Goal: Task Accomplishment & Management: Use online tool/utility

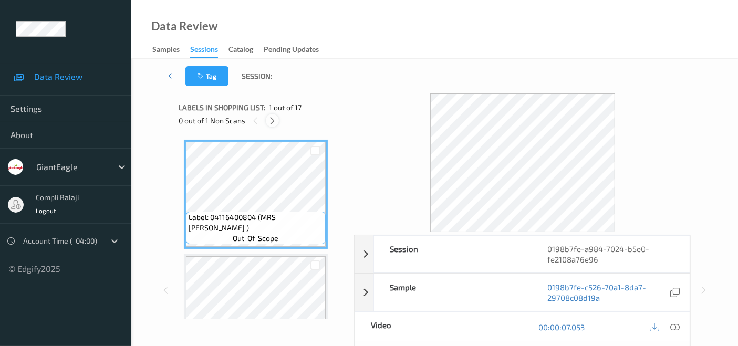
click at [271, 119] on icon at bounding box center [272, 120] width 9 height 9
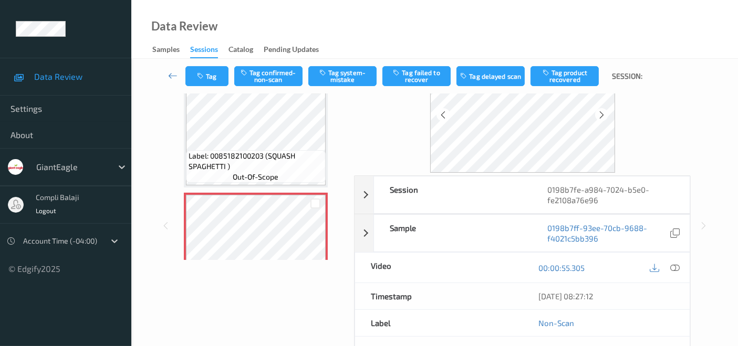
scroll to position [117, 0]
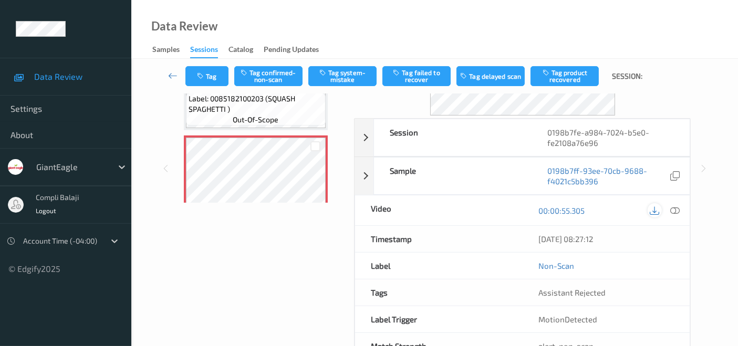
click at [655, 209] on icon at bounding box center [654, 210] width 9 height 9
click at [556, 210] on link "00:00:55.305" at bounding box center [561, 210] width 46 height 11
click at [581, 210] on link "00:00:55.305" at bounding box center [561, 210] width 46 height 11
click at [674, 211] on icon at bounding box center [674, 210] width 9 height 9
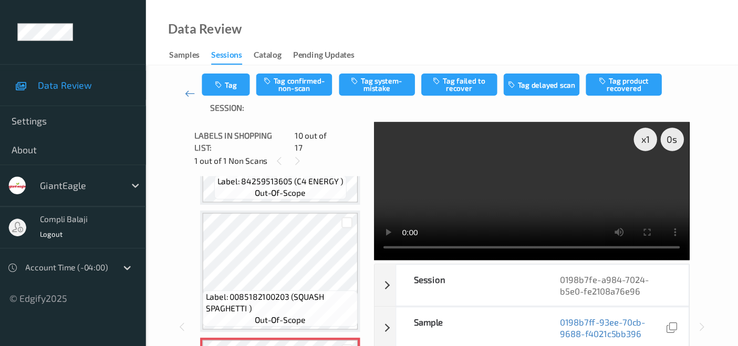
scroll to position [891, 0]
click at [271, 140] on icon at bounding box center [268, 144] width 9 height 9
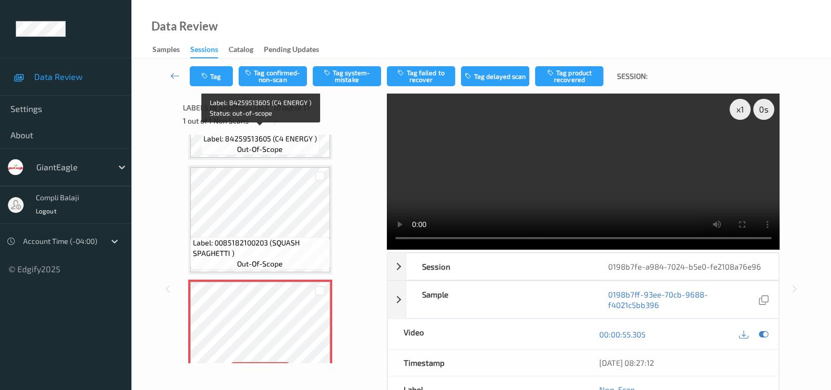
scroll to position [628, 0]
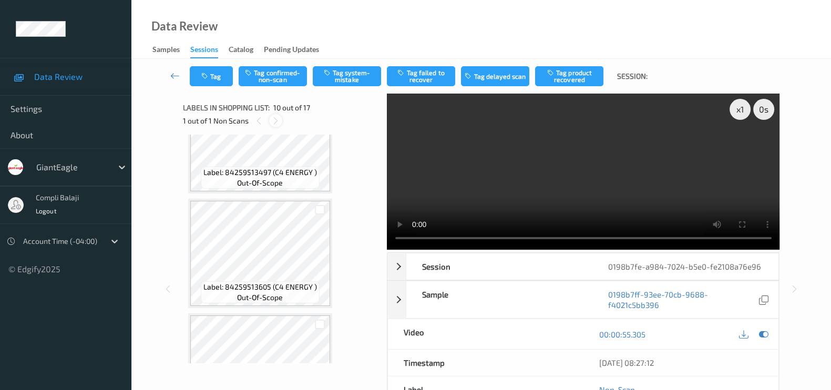
click at [276, 122] on icon at bounding box center [275, 120] width 9 height 9
click at [273, 121] on icon at bounding box center [275, 120] width 9 height 9
click at [258, 119] on icon at bounding box center [258, 120] width 9 height 9
click at [198, 120] on div "1 out of 1 Non Scans" at bounding box center [281, 120] width 196 height 13
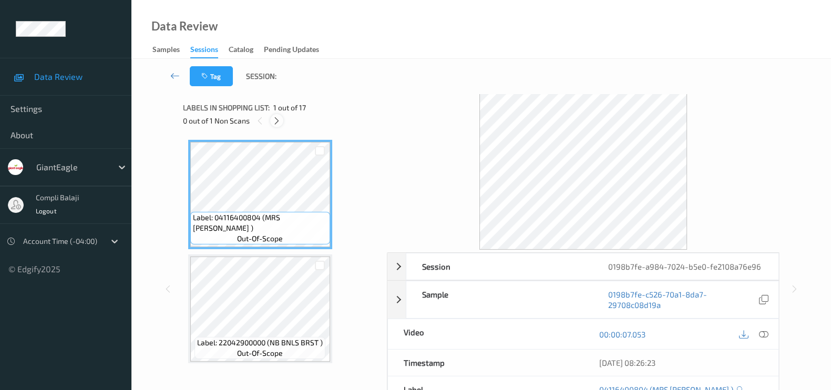
click at [278, 122] on icon at bounding box center [276, 120] width 9 height 9
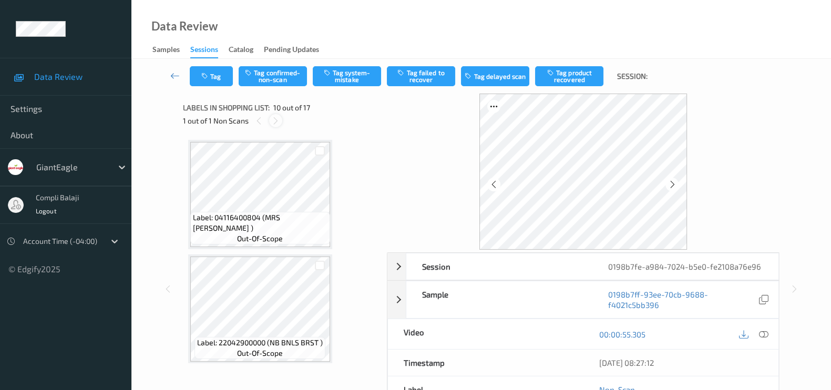
scroll to position [916, 0]
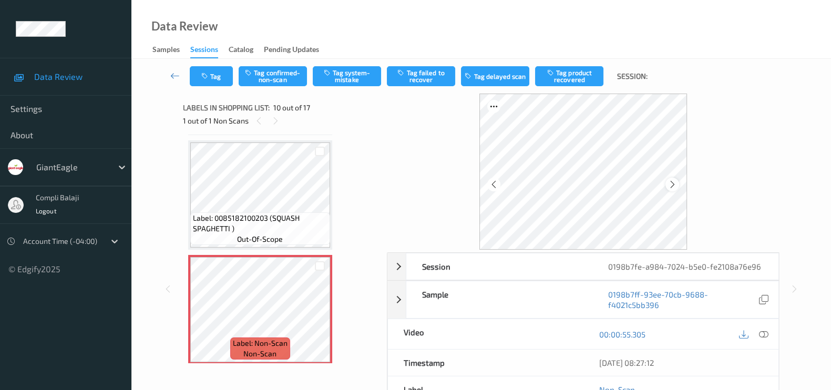
click at [670, 183] on icon at bounding box center [671, 184] width 9 height 9
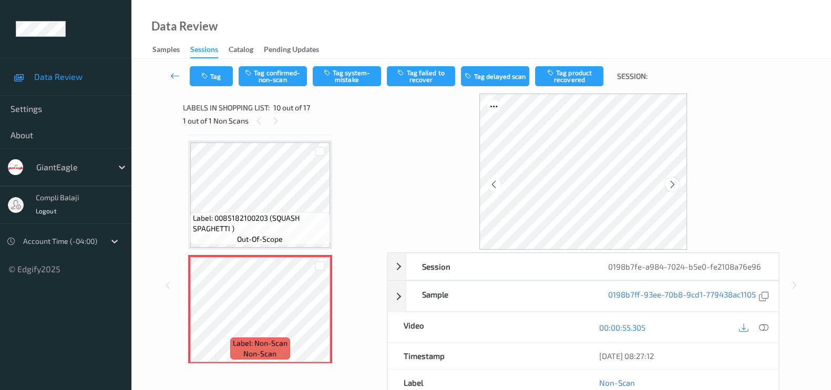
click at [670, 182] on icon at bounding box center [671, 184] width 9 height 9
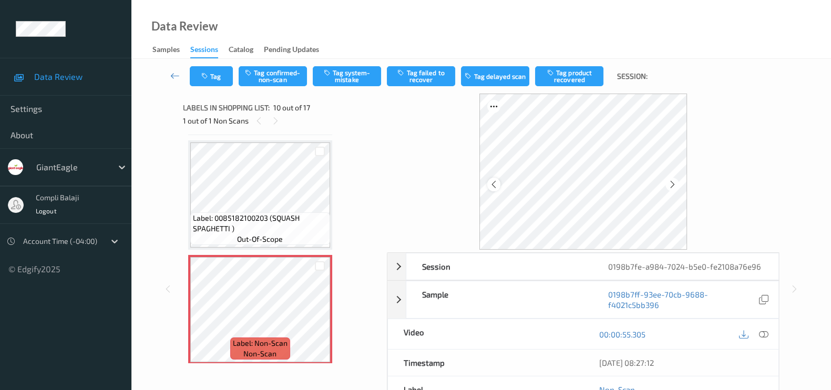
click at [493, 184] on icon at bounding box center [493, 184] width 9 height 9
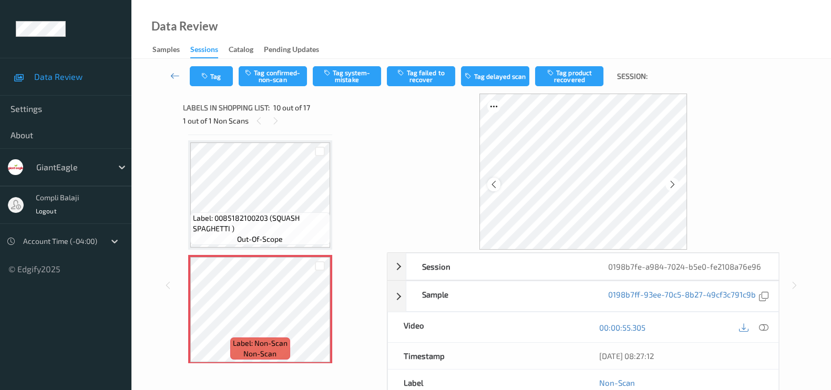
click at [494, 183] on icon at bounding box center [493, 184] width 9 height 9
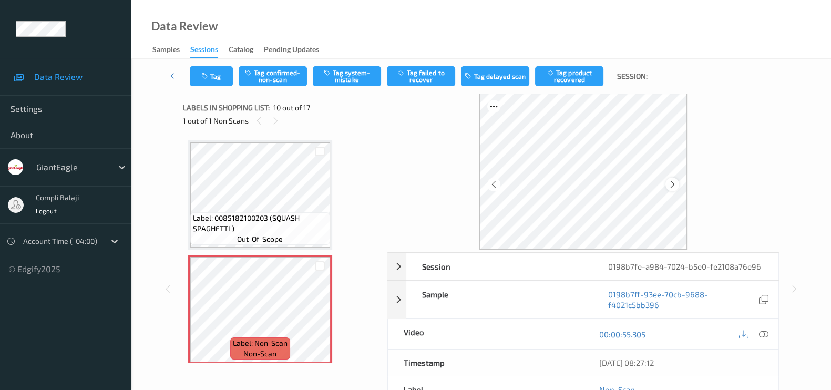
click at [672, 184] on icon at bounding box center [671, 184] width 9 height 9
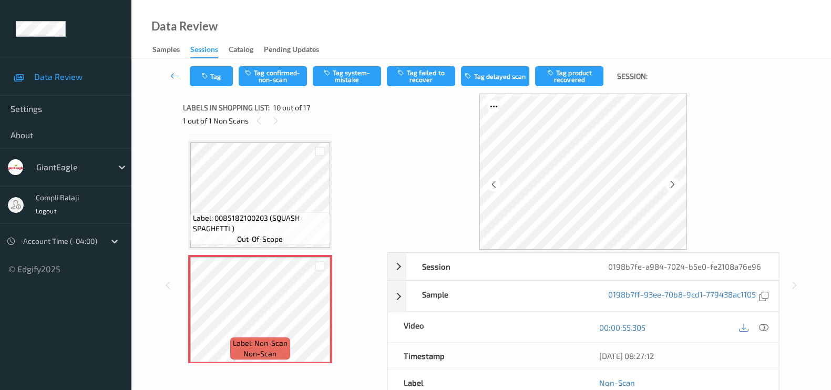
click at [672, 184] on icon at bounding box center [671, 184] width 9 height 9
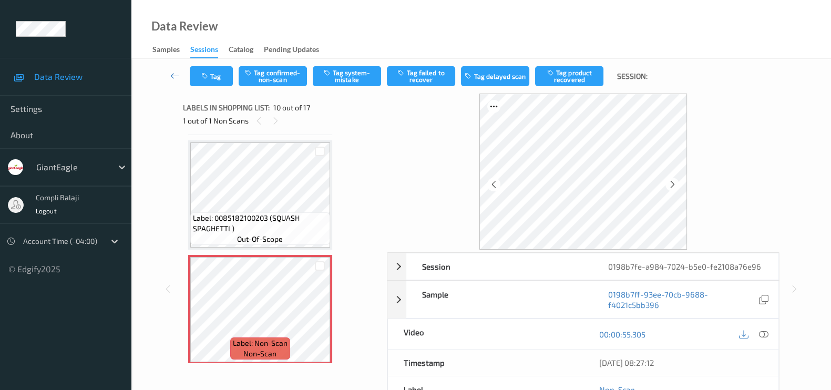
click at [672, 184] on icon at bounding box center [671, 184] width 9 height 9
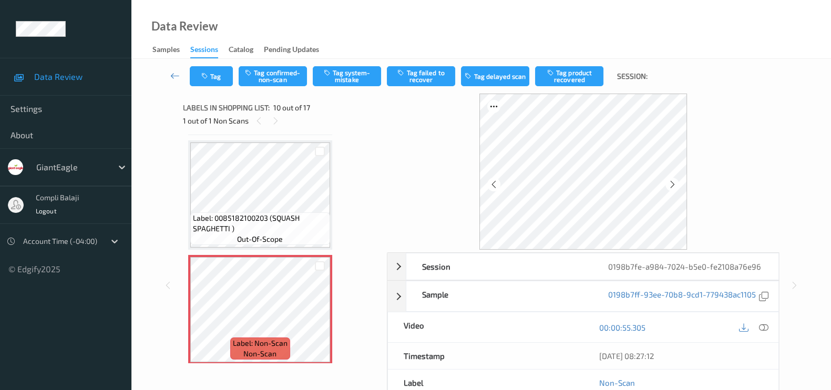
click at [672, 184] on icon at bounding box center [671, 184] width 9 height 9
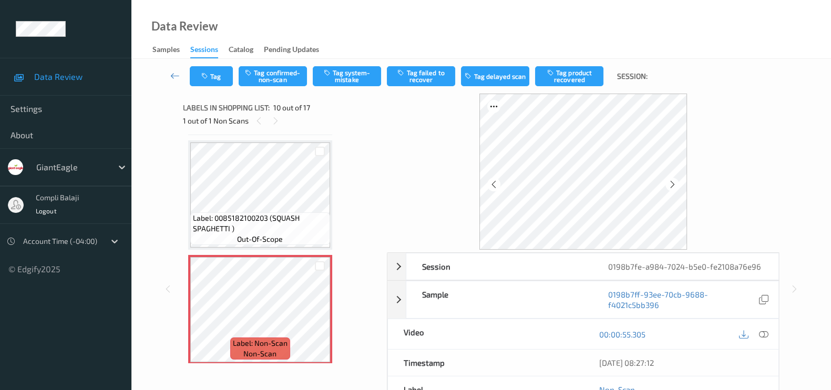
click at [672, 184] on icon at bounding box center [671, 184] width 9 height 9
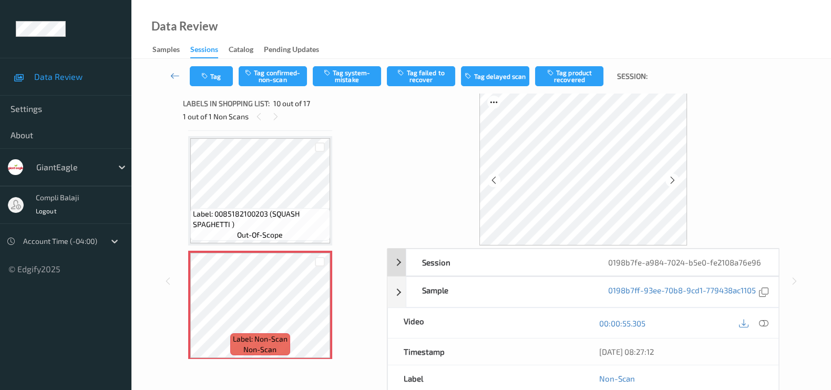
scroll to position [0, 0]
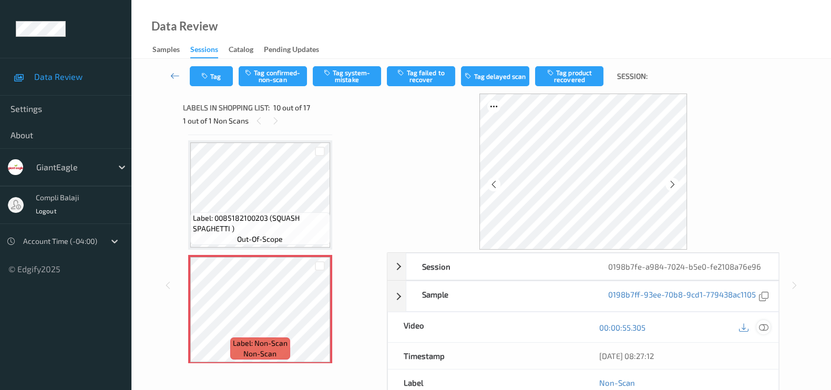
click at [764, 327] on icon at bounding box center [763, 327] width 9 height 9
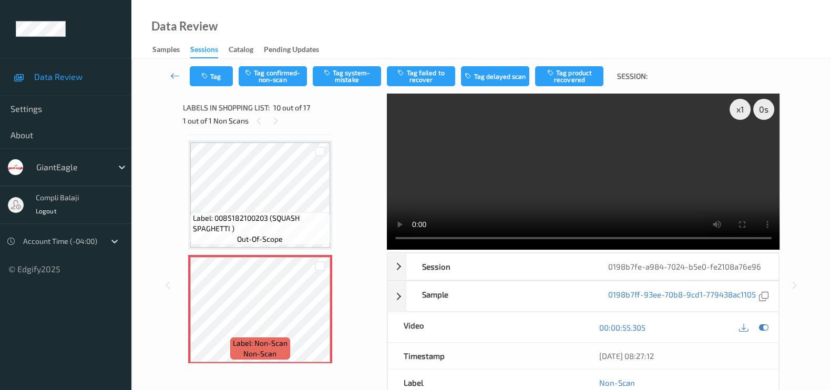
click at [558, 240] on video at bounding box center [583, 172] width 393 height 156
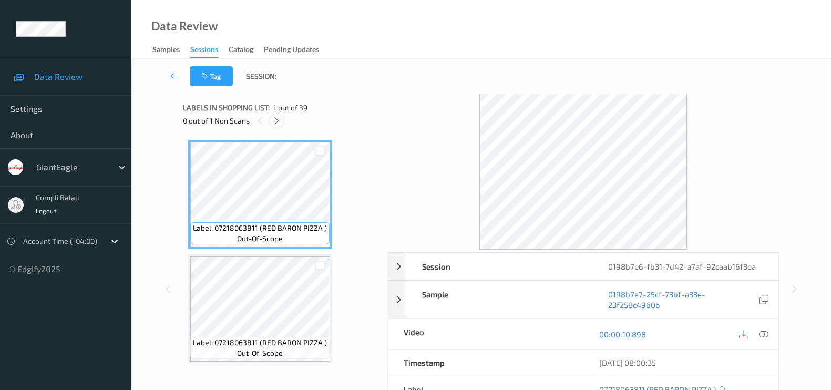
click at [279, 121] on icon at bounding box center [276, 120] width 9 height 9
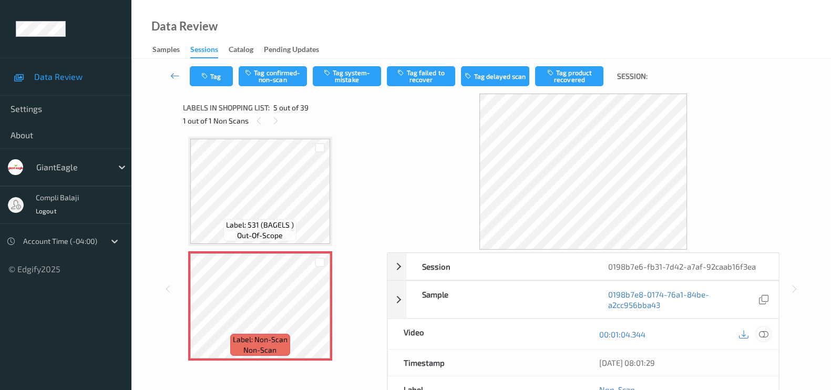
click at [764, 332] on icon at bounding box center [763, 333] width 9 height 9
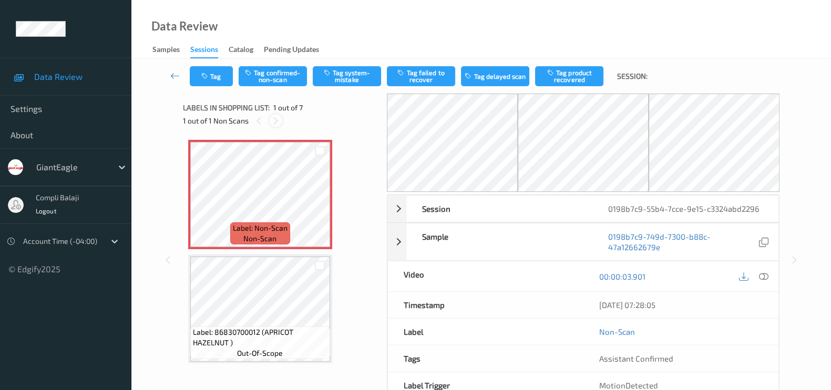
click at [278, 119] on icon at bounding box center [275, 120] width 9 height 9
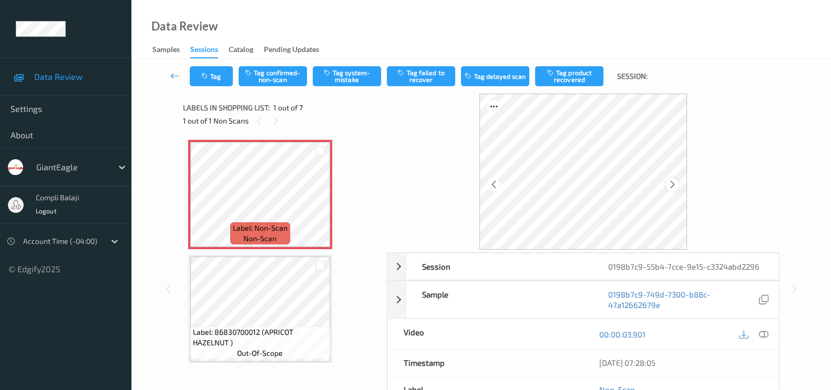
click at [670, 182] on icon at bounding box center [671, 184] width 9 height 9
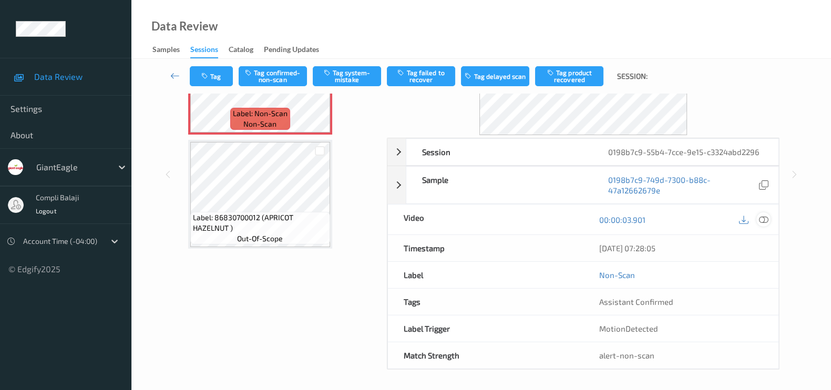
click at [765, 215] on icon at bounding box center [763, 219] width 9 height 9
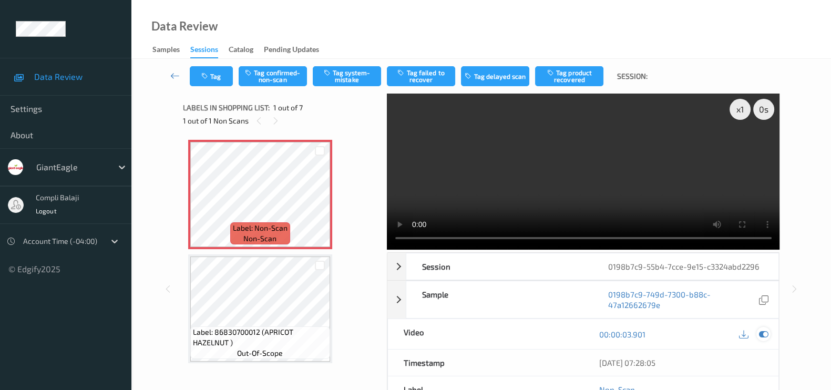
click at [765, 335] on icon at bounding box center [763, 333] width 9 height 9
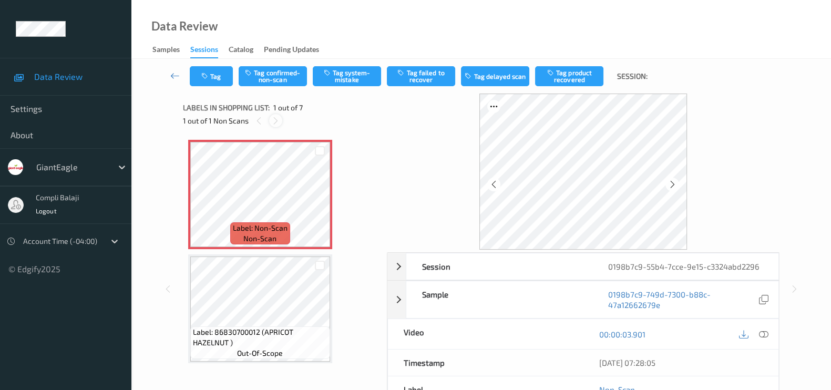
click at [275, 120] on icon at bounding box center [275, 120] width 9 height 9
click at [671, 185] on icon at bounding box center [671, 184] width 9 height 9
click at [495, 185] on icon at bounding box center [493, 184] width 9 height 9
click at [762, 334] on icon at bounding box center [763, 333] width 9 height 9
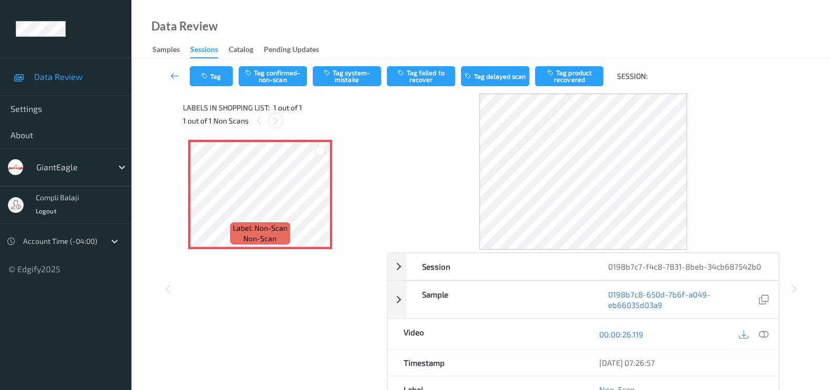
click at [274, 119] on icon at bounding box center [275, 120] width 9 height 9
click at [272, 120] on icon at bounding box center [275, 120] width 9 height 9
click at [762, 336] on icon at bounding box center [763, 333] width 9 height 9
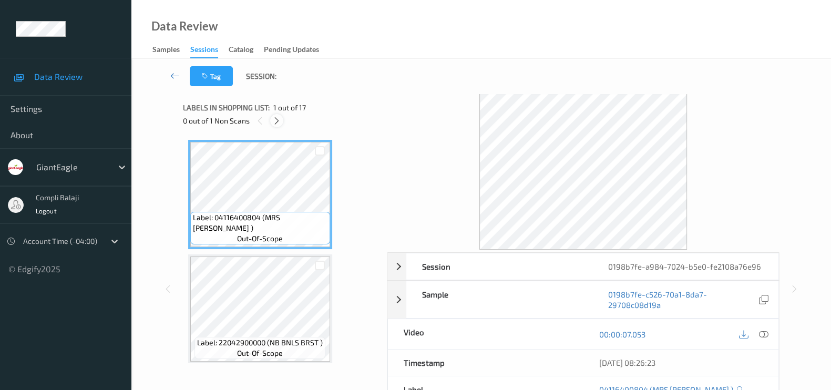
click at [274, 121] on icon at bounding box center [276, 120] width 9 height 9
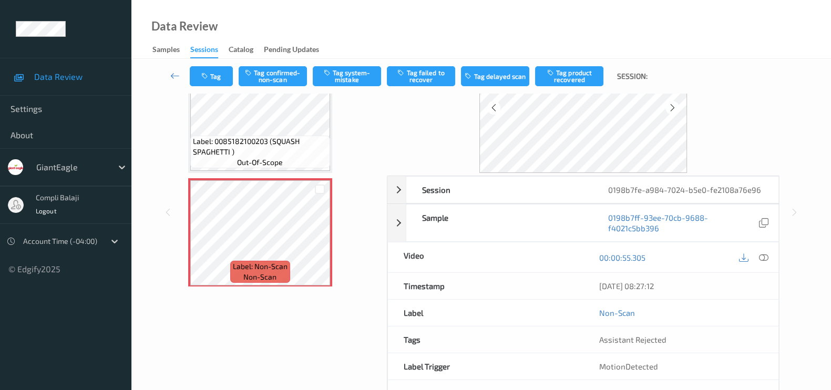
scroll to position [115, 0]
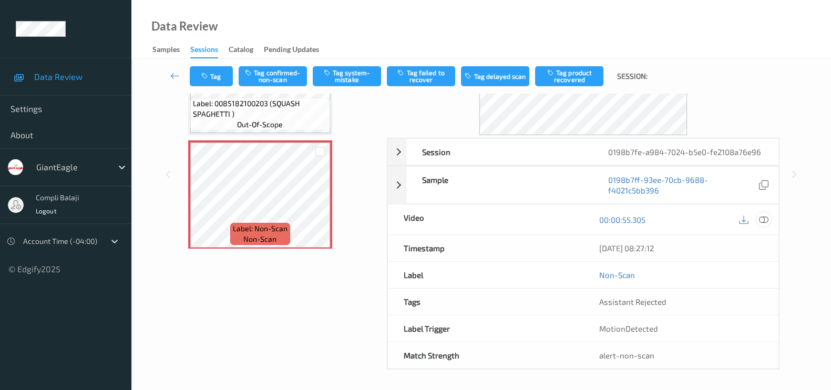
click at [762, 218] on icon at bounding box center [763, 219] width 9 height 9
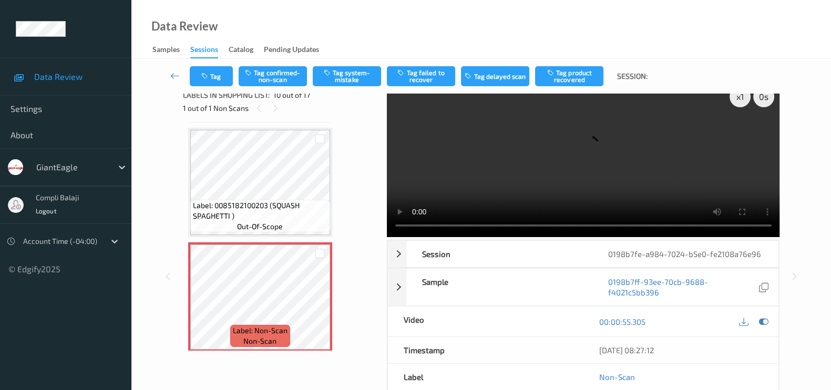
scroll to position [0, 0]
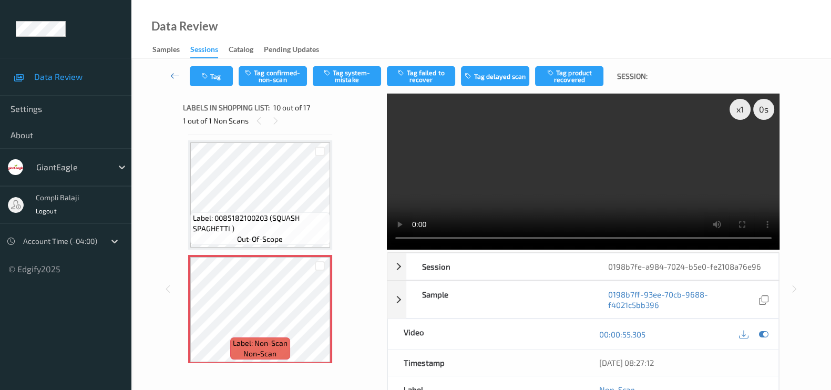
click at [398, 151] on video at bounding box center [583, 172] width 393 height 156
click at [439, 237] on video at bounding box center [583, 172] width 393 height 156
click at [270, 123] on div at bounding box center [275, 120] width 13 height 13
click at [273, 119] on icon at bounding box center [275, 120] width 9 height 9
click at [256, 120] on icon at bounding box center [258, 120] width 9 height 9
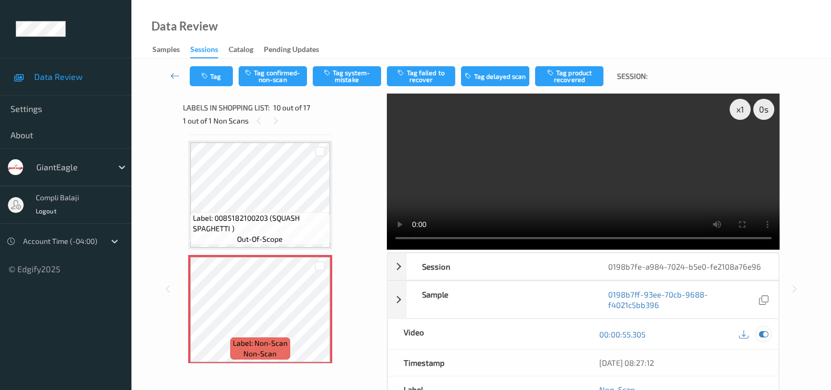
click at [762, 330] on icon at bounding box center [763, 333] width 9 height 9
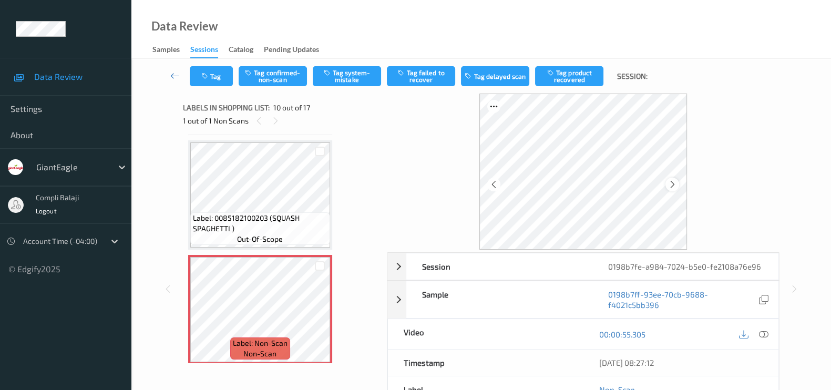
click at [669, 186] on icon at bounding box center [671, 184] width 9 height 9
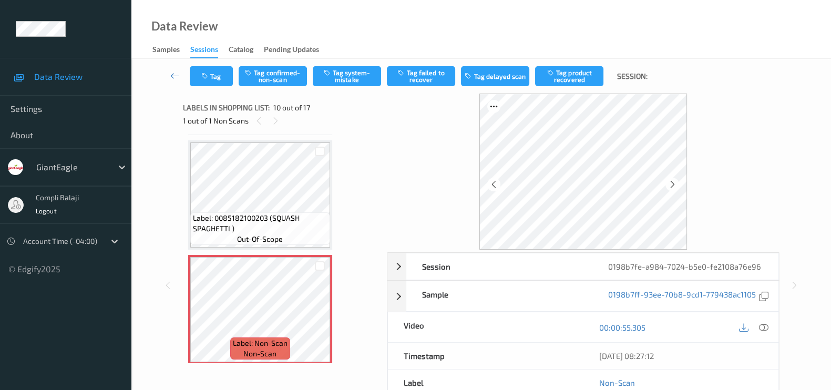
click at [669, 186] on icon at bounding box center [671, 184] width 9 height 9
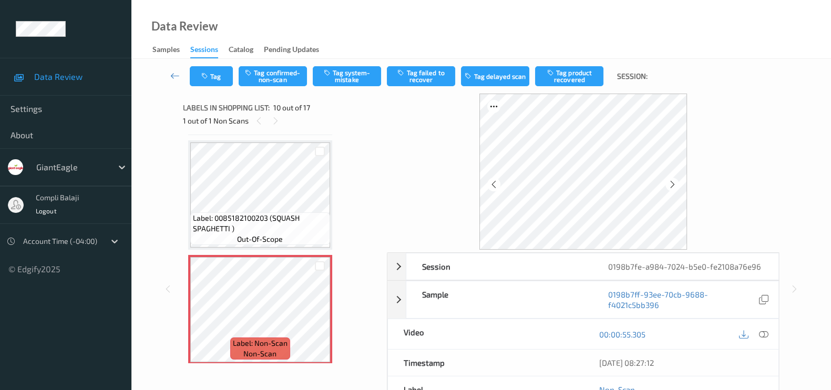
click at [669, 186] on icon at bounding box center [671, 184] width 9 height 9
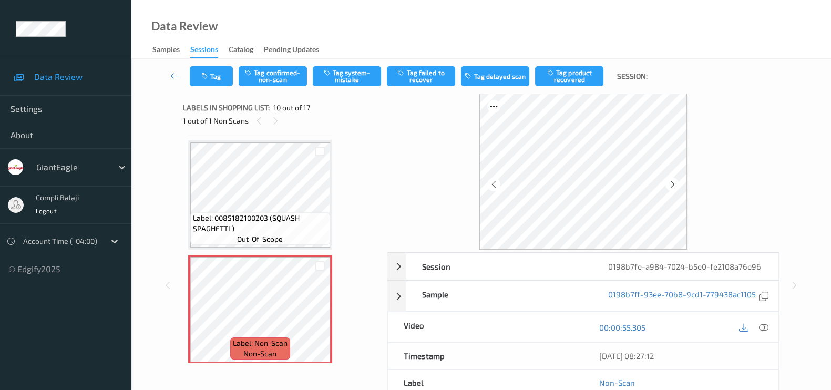
click at [669, 186] on icon at bounding box center [671, 184] width 9 height 9
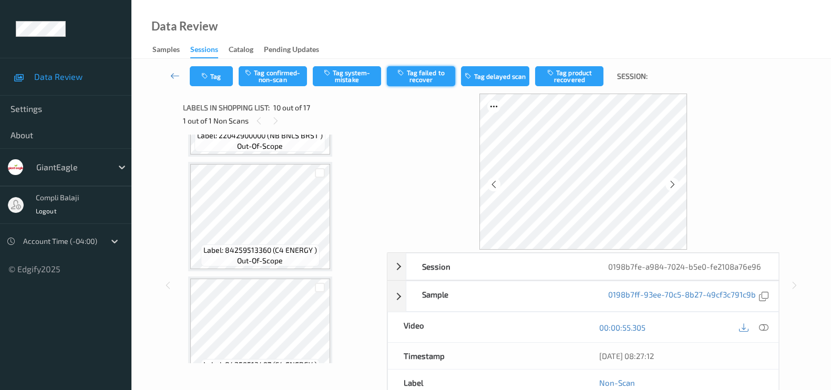
scroll to position [128, 0]
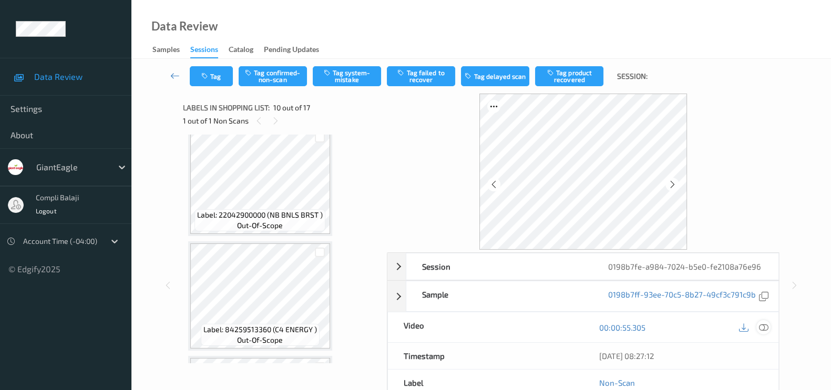
click at [762, 324] on icon at bounding box center [763, 327] width 9 height 9
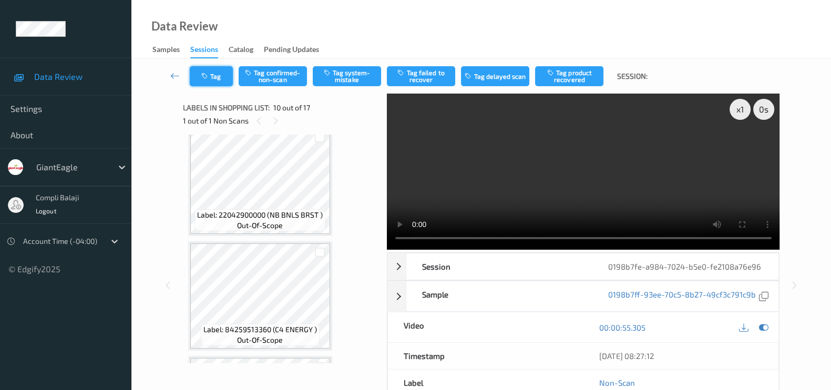
click at [211, 76] on button "Tag" at bounding box center [211, 76] width 43 height 20
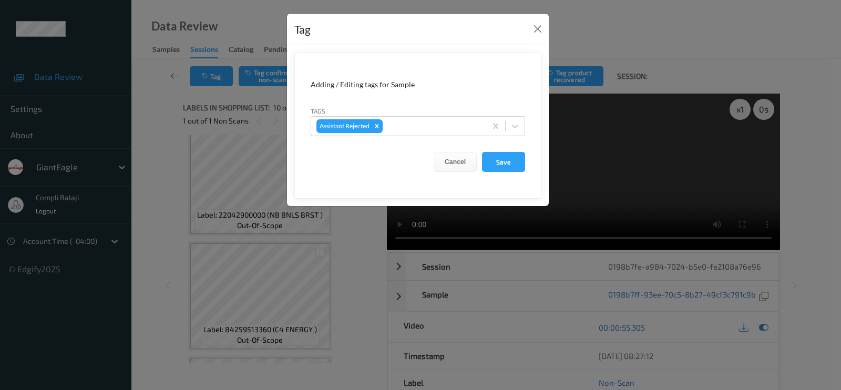
click at [163, 119] on div "Tag Adding / Editing tags for Sample Tags Assistant Rejected Cancel Save" at bounding box center [420, 195] width 841 height 390
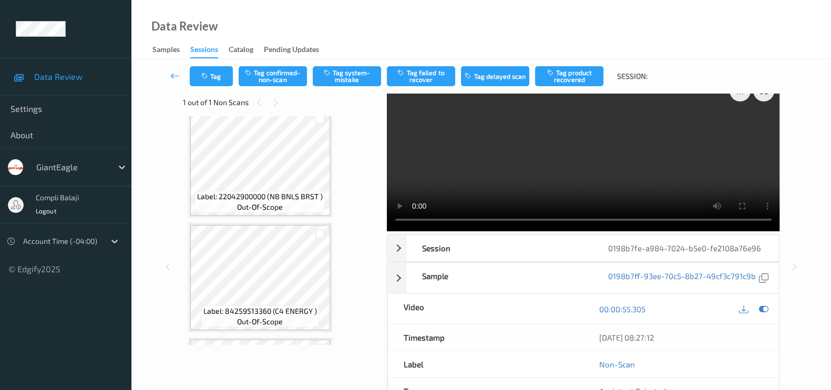
scroll to position [0, 0]
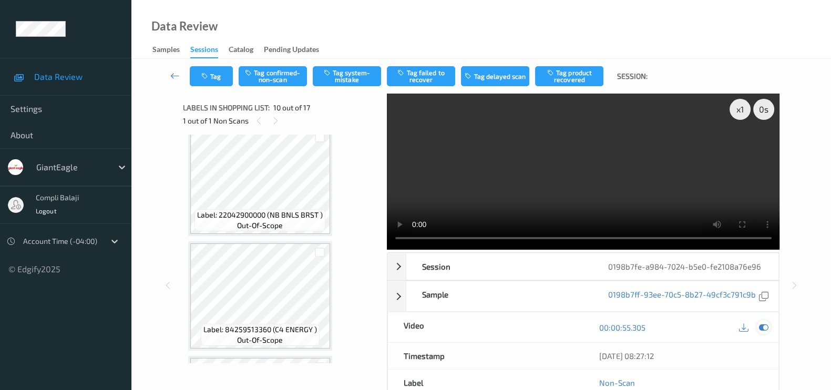
click at [766, 327] on icon at bounding box center [763, 327] width 9 height 9
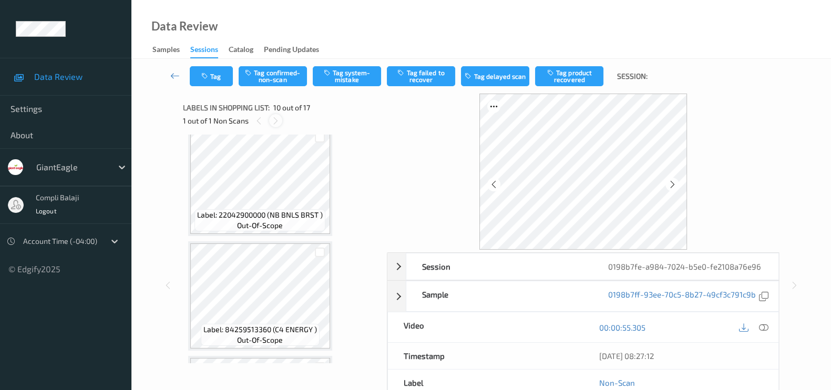
click at [273, 122] on icon at bounding box center [275, 120] width 9 height 9
click at [263, 120] on icon at bounding box center [258, 120] width 9 height 9
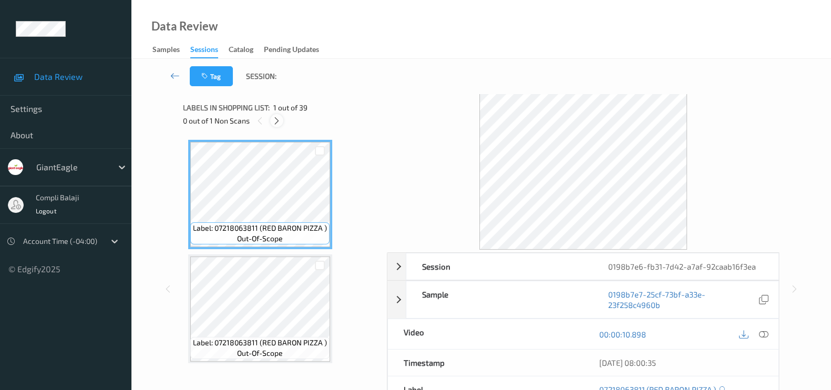
click at [278, 119] on icon at bounding box center [276, 120] width 9 height 9
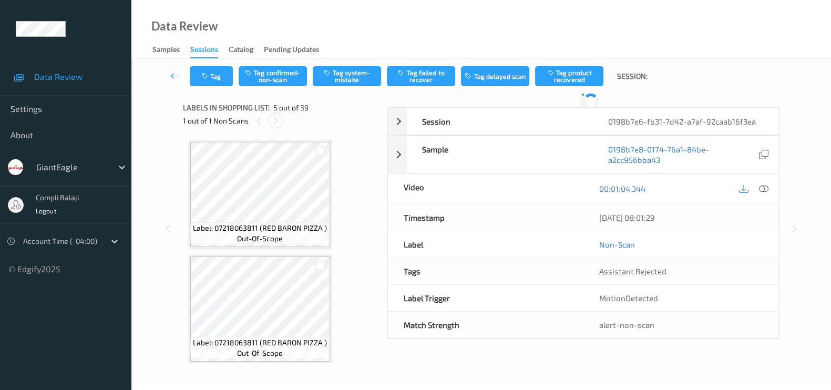
scroll to position [347, 0]
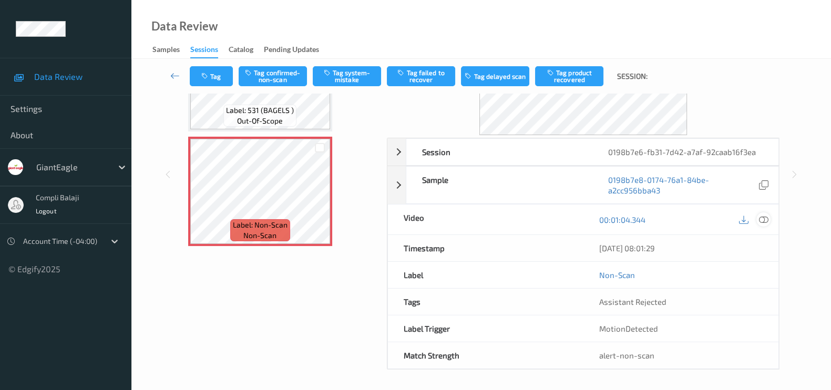
click at [763, 216] on icon at bounding box center [763, 219] width 9 height 9
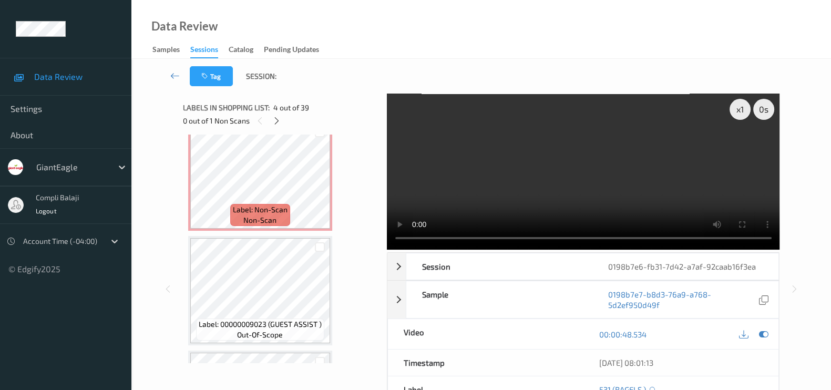
scroll to position [478, 0]
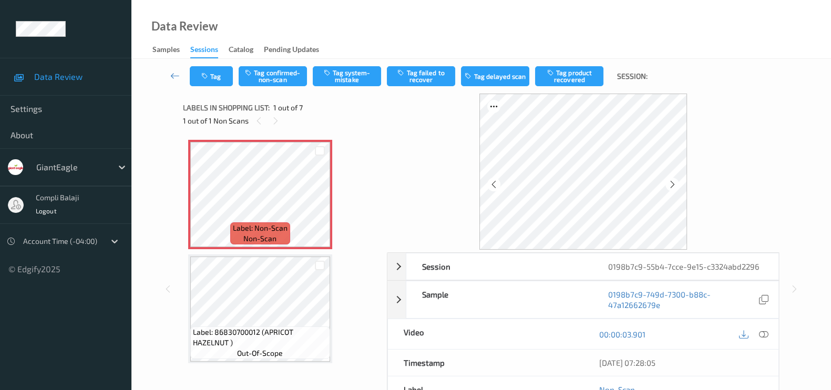
scroll to position [65, 0]
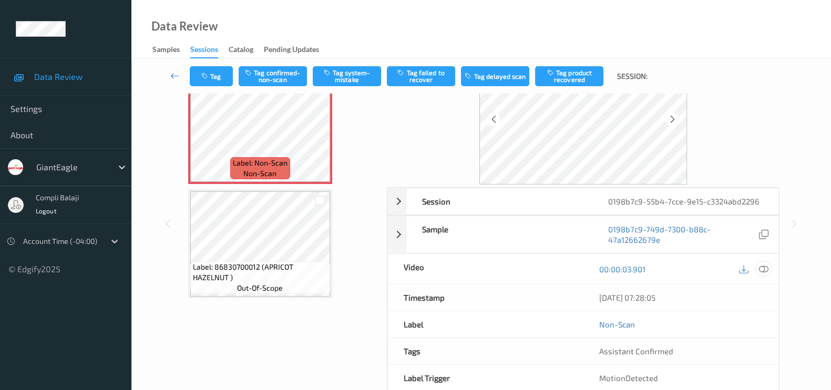
click at [761, 268] on icon at bounding box center [763, 268] width 9 height 9
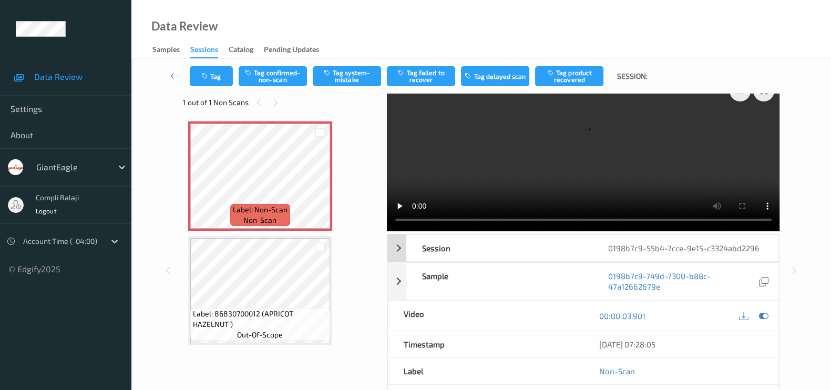
scroll to position [0, 0]
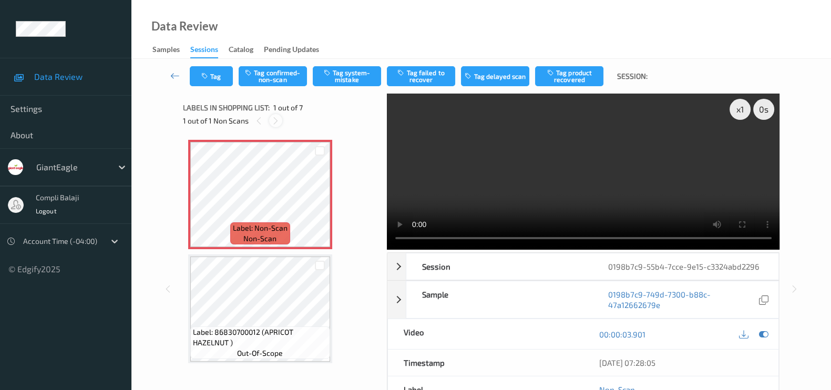
click at [276, 121] on icon at bounding box center [275, 120] width 9 height 9
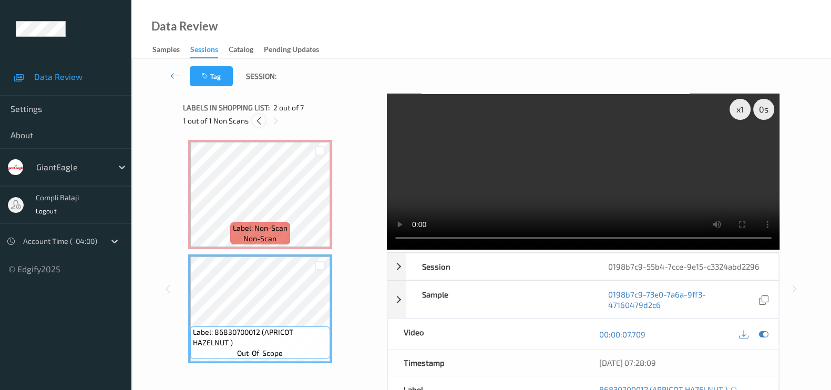
click at [255, 119] on icon at bounding box center [258, 120] width 9 height 9
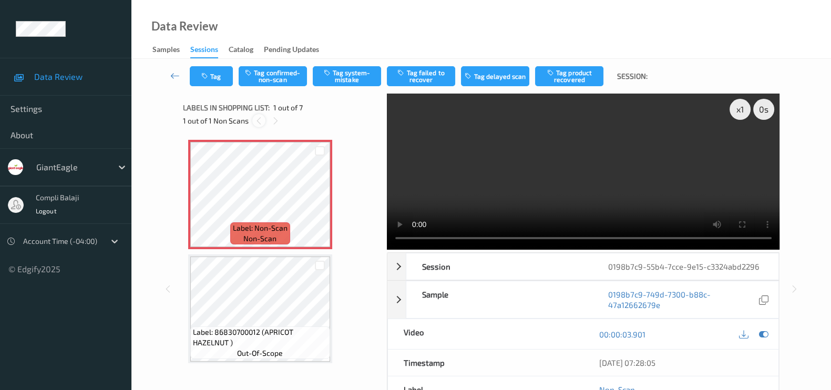
scroll to position [5, 0]
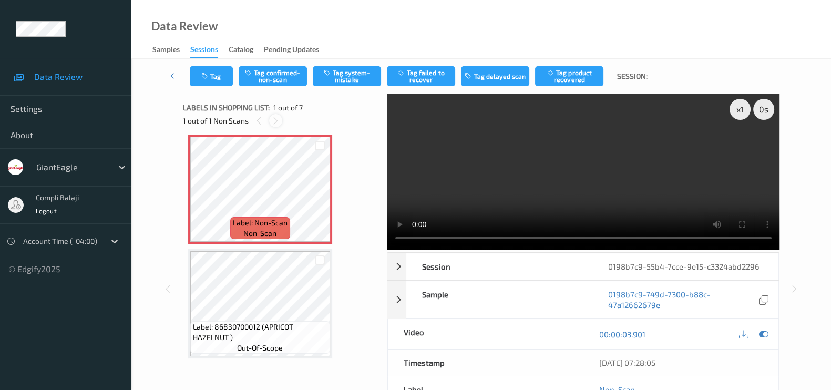
click at [275, 123] on icon at bounding box center [275, 120] width 9 height 9
click at [277, 119] on icon at bounding box center [275, 120] width 9 height 9
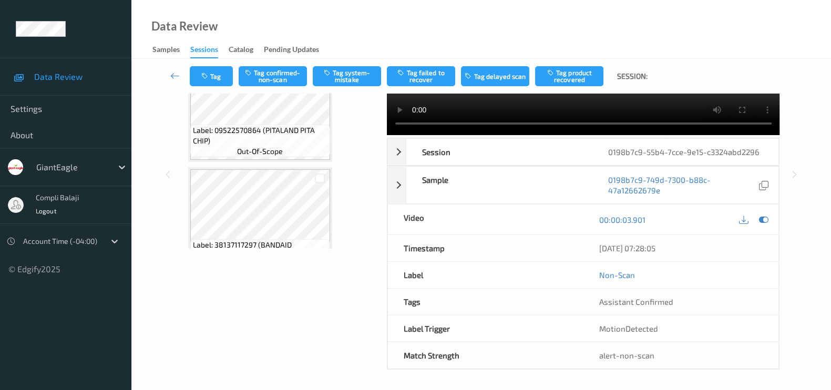
scroll to position [0, 0]
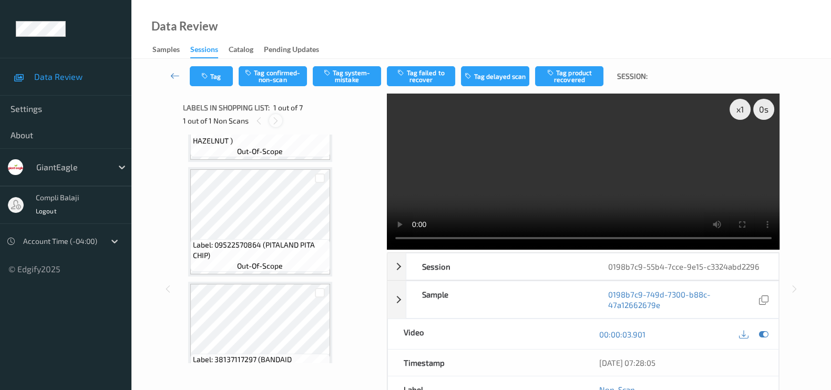
click at [276, 117] on icon at bounding box center [275, 120] width 9 height 9
click at [263, 118] on div at bounding box center [258, 120] width 13 height 13
click at [275, 122] on icon at bounding box center [275, 120] width 9 height 9
click at [250, 109] on span "Labels in shopping list:" at bounding box center [226, 107] width 87 height 11
click at [278, 117] on icon at bounding box center [275, 120] width 9 height 9
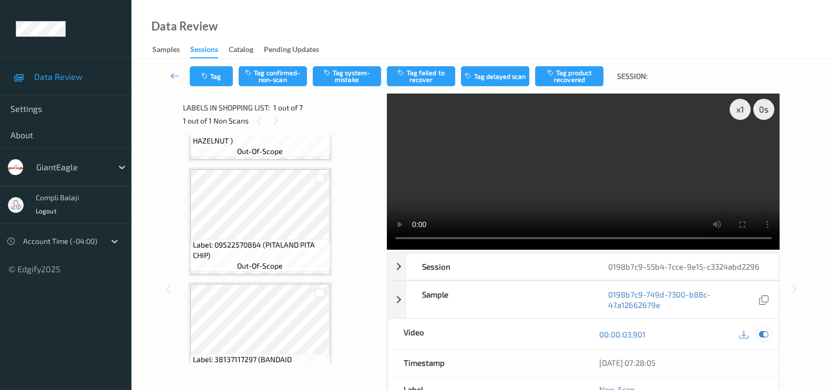
click at [760, 333] on icon at bounding box center [763, 333] width 9 height 9
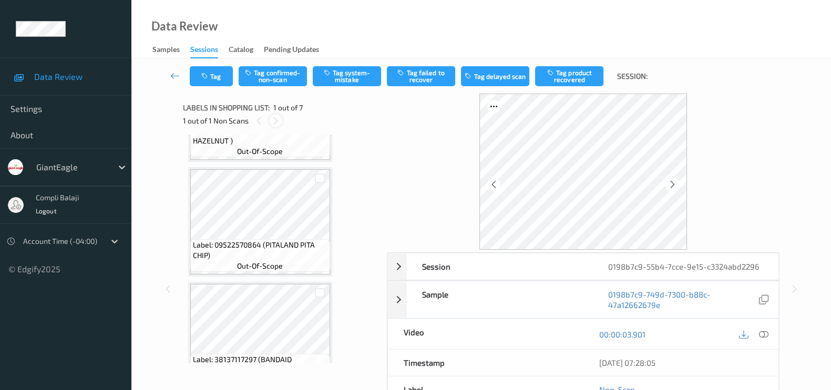
click at [277, 122] on icon at bounding box center [275, 120] width 9 height 9
click at [277, 120] on icon at bounding box center [275, 120] width 9 height 9
click at [258, 123] on icon at bounding box center [258, 120] width 9 height 9
click at [262, 119] on icon at bounding box center [258, 120] width 9 height 9
